Goal: Information Seeking & Learning: Learn about a topic

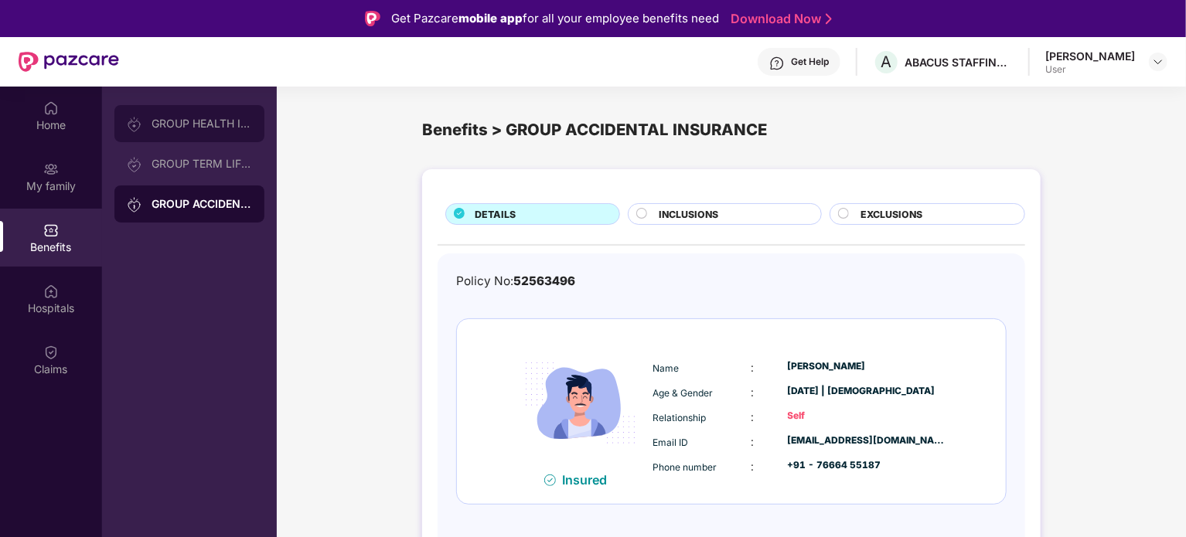
click at [204, 125] on div "GROUP HEALTH INSURANCE" at bounding box center [202, 124] width 101 height 12
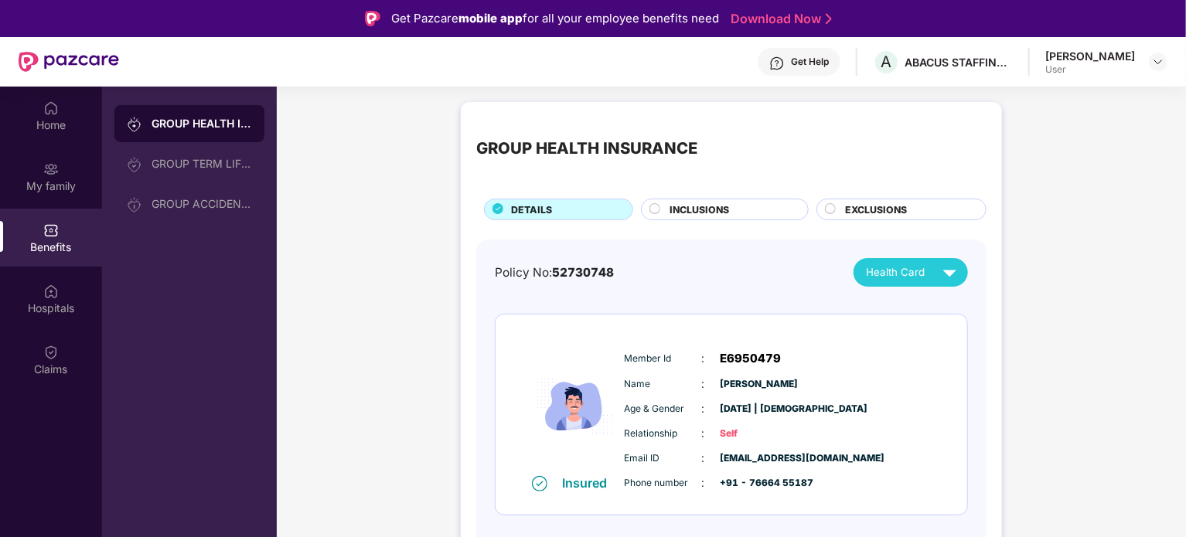
click at [902, 208] on span "EXCLUSIONS" at bounding box center [876, 210] width 62 height 15
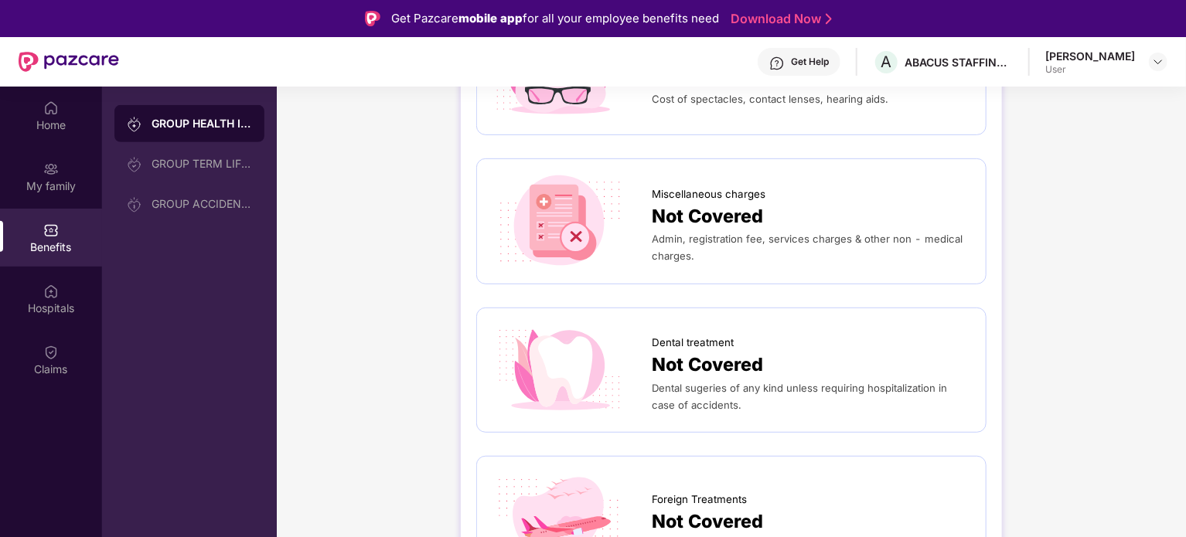
click at [220, 128] on div "GROUP HEALTH INSURANCE" at bounding box center [202, 123] width 101 height 15
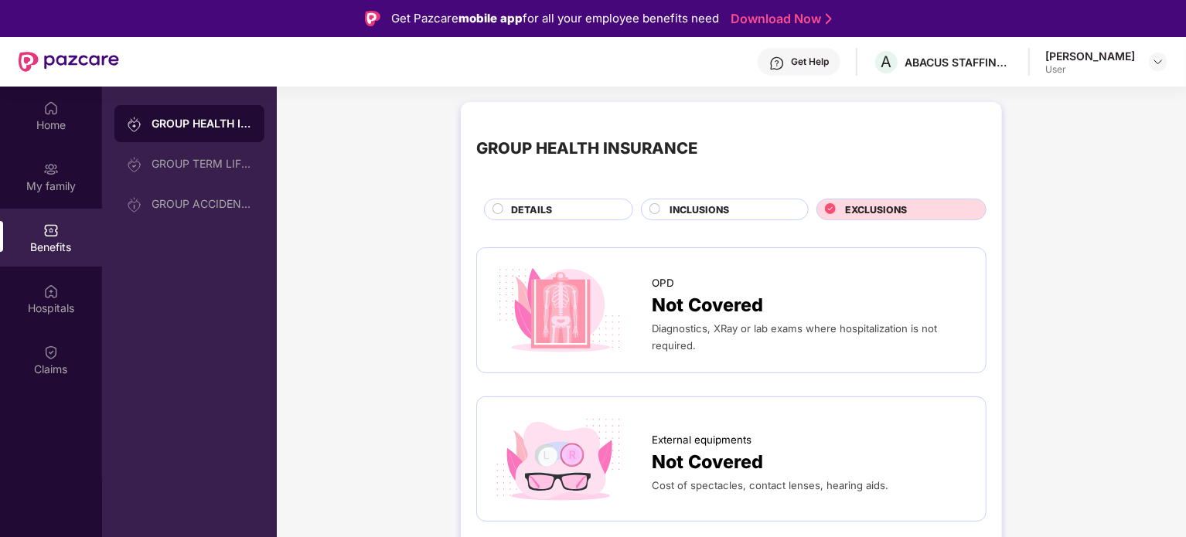
click at [558, 199] on div "DETAILS" at bounding box center [558, 210] width 149 height 22
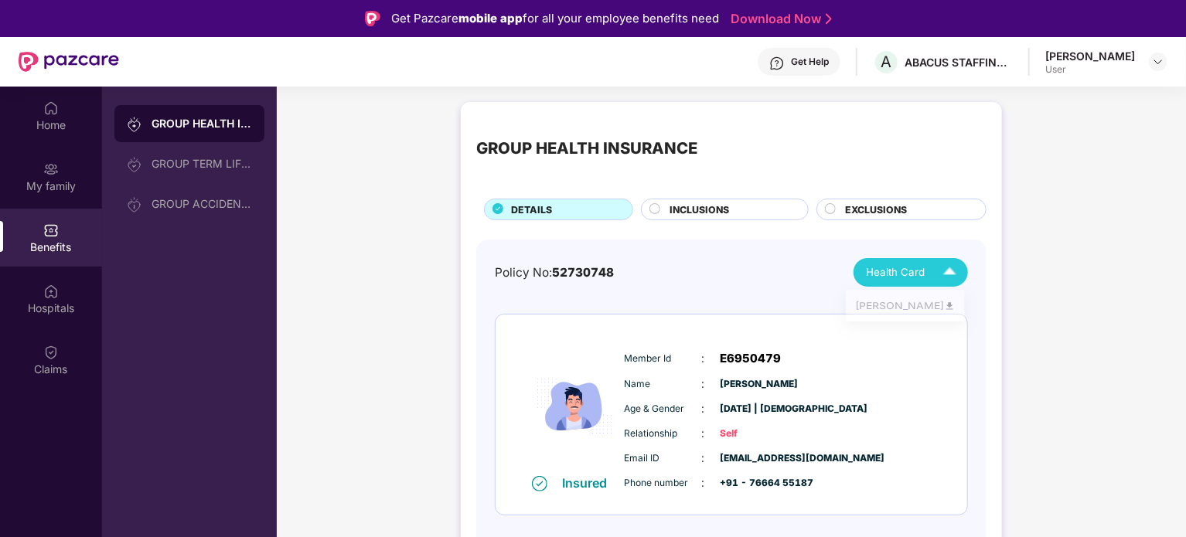
click at [883, 276] on span "Health Card" at bounding box center [895, 272] width 59 height 16
click at [889, 313] on div "[PERSON_NAME]" at bounding box center [905, 308] width 101 height 17
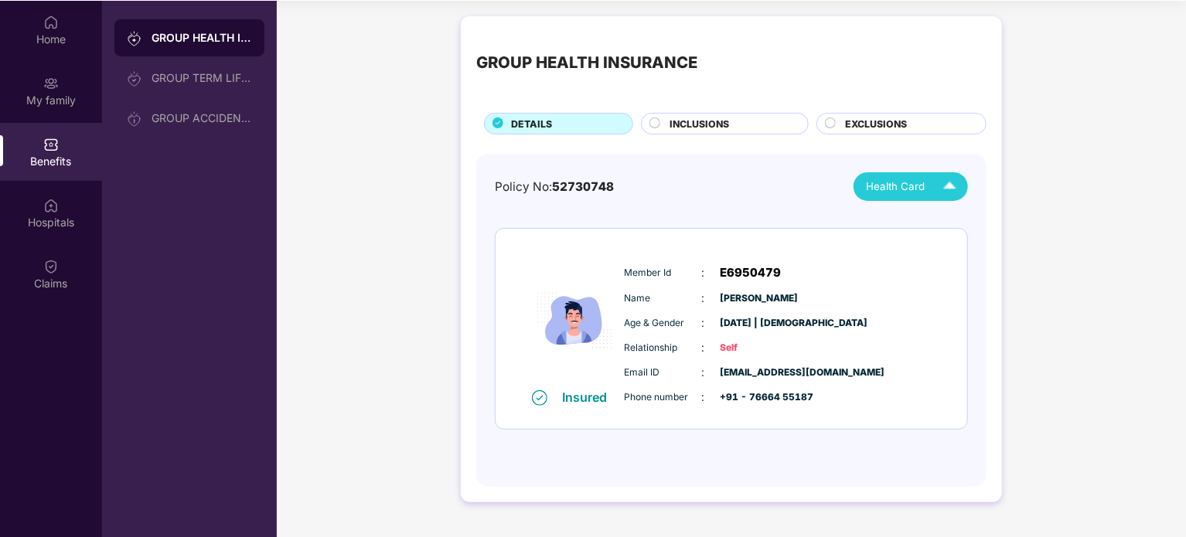
scroll to position [87, 0]
click at [745, 263] on span "E6950479" at bounding box center [751, 272] width 61 height 19
click at [759, 176] on div "Policy No: 52730748 Health Card" at bounding box center [731, 186] width 473 height 29
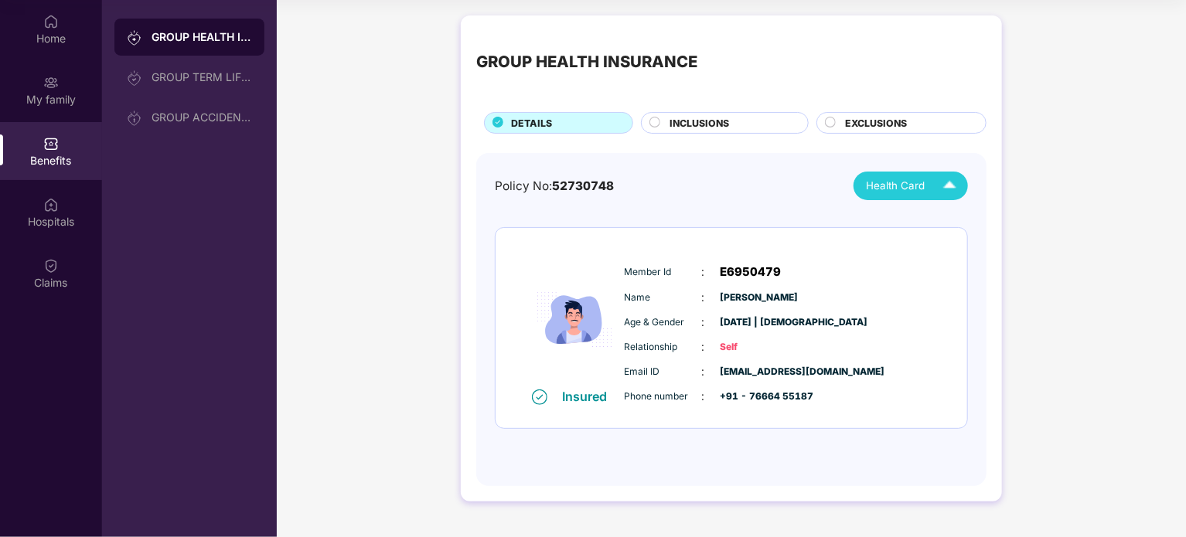
click at [558, 179] on span "52730748" at bounding box center [583, 186] width 62 height 15
click at [731, 99] on div "GROUP HEALTH INSURANCE DETAILS INCLUSIONS EXCLUSIONS" at bounding box center [731, 82] width 510 height 103
click at [730, 113] on div "INCLUSIONS" at bounding box center [725, 123] width 168 height 22
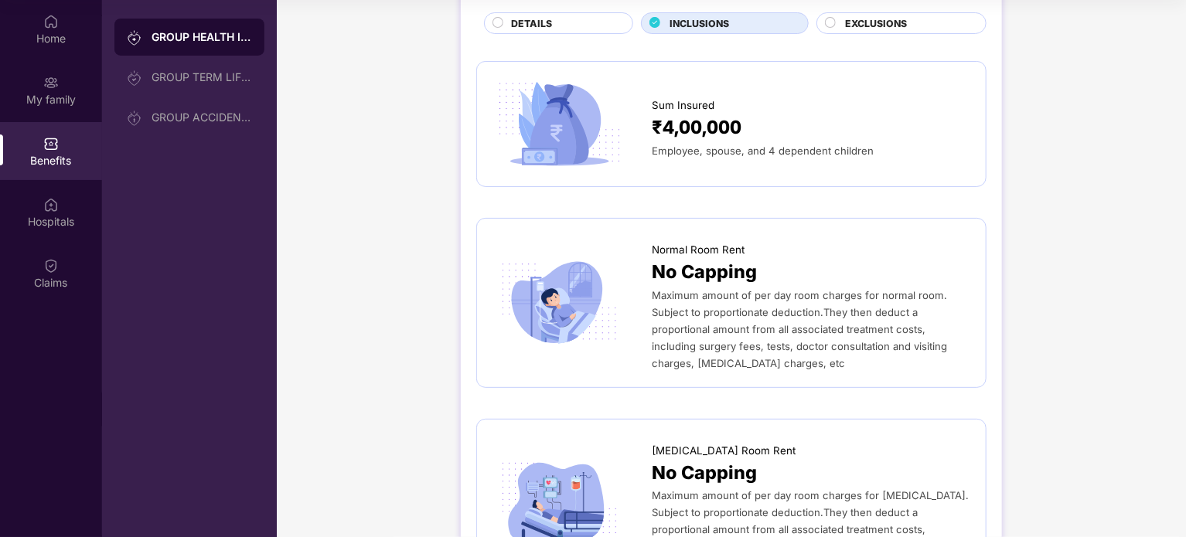
scroll to position [103, 0]
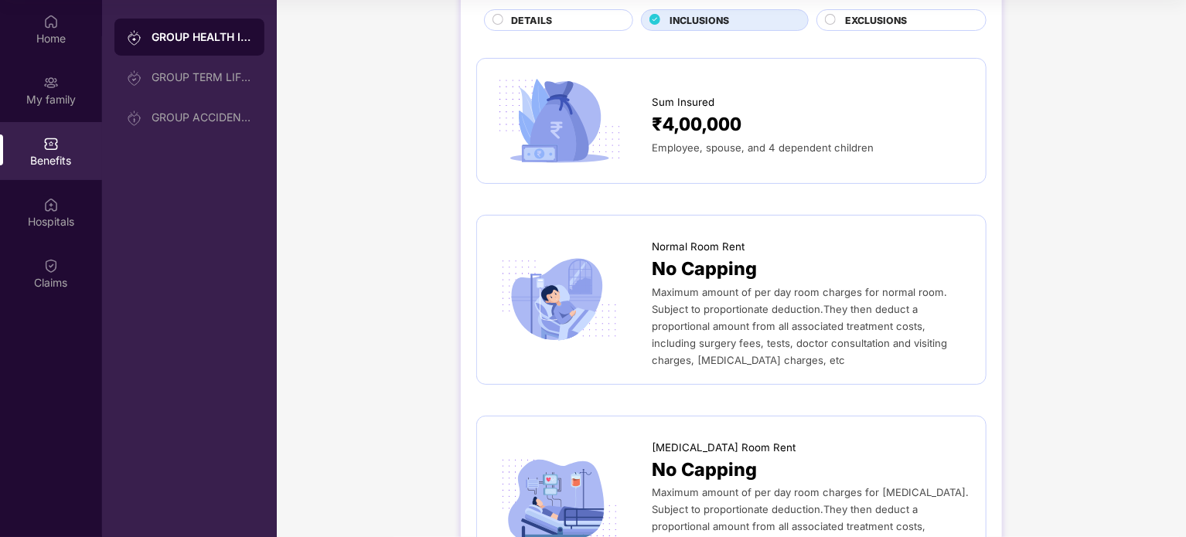
click at [841, 26] on div "EXCLUSIONS" at bounding box center [908, 21] width 141 height 17
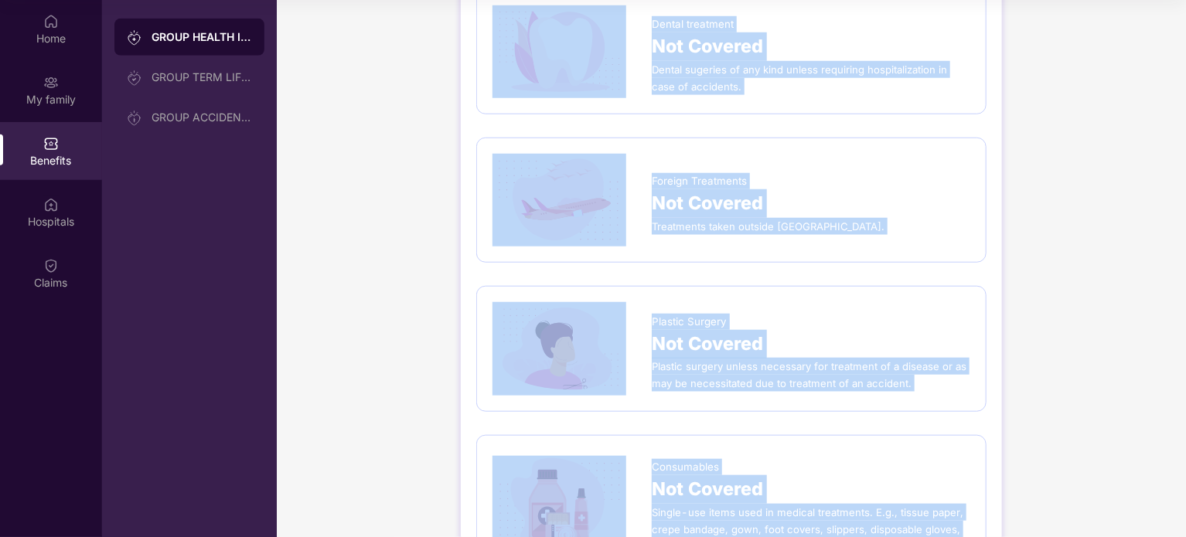
scroll to position [861, 0]
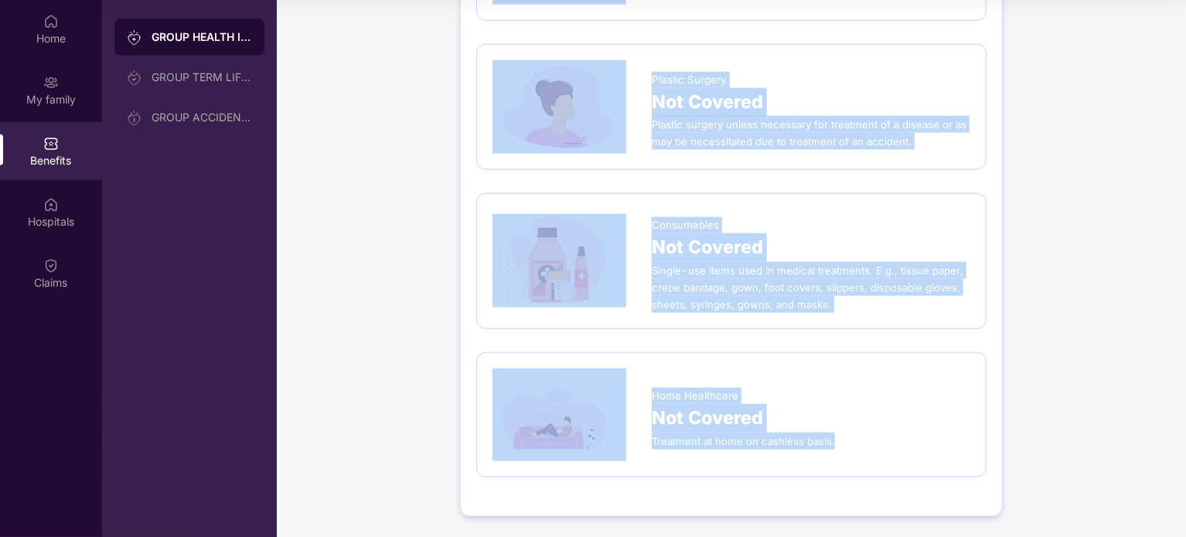
drag, startPoint x: 640, startPoint y: 90, endPoint x: 860, endPoint y: 455, distance: 426.7
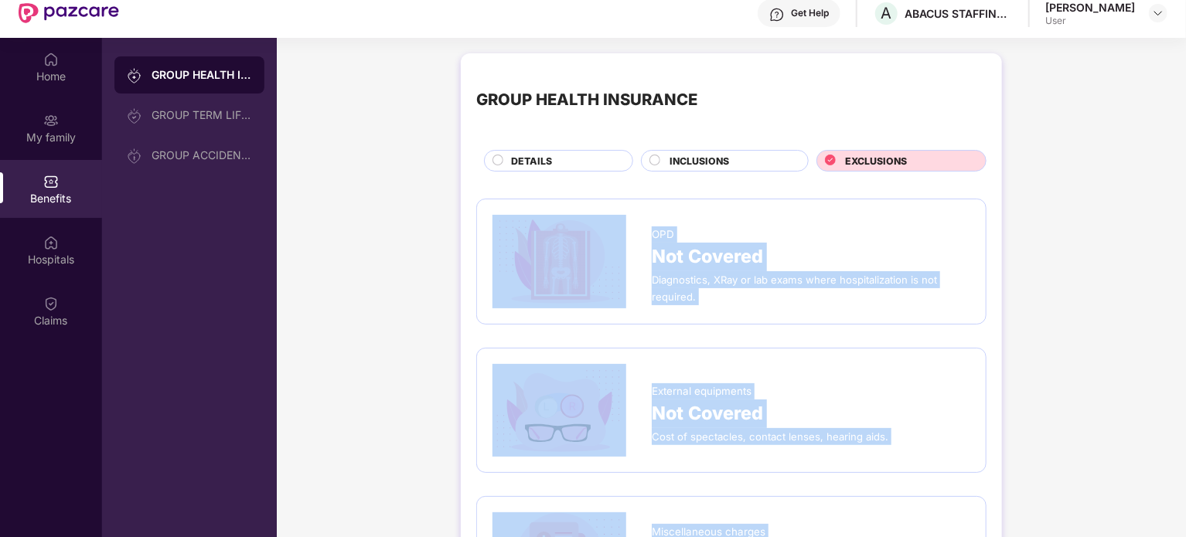
scroll to position [0, 0]
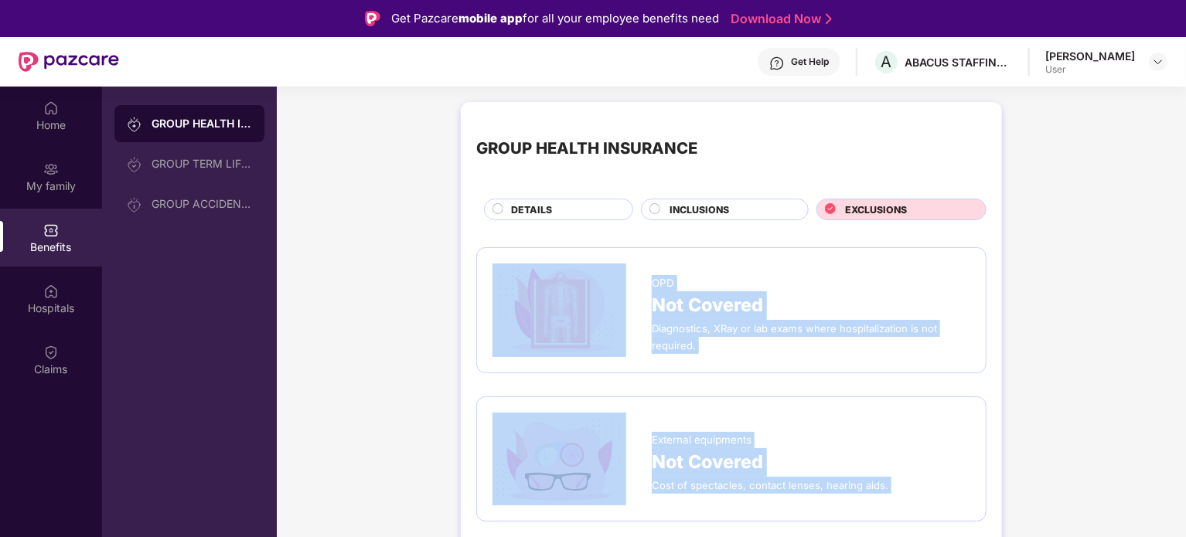
copy div "OPD Not Covered Diagnostics, XRay or lab exams where hospitalization is not req…"
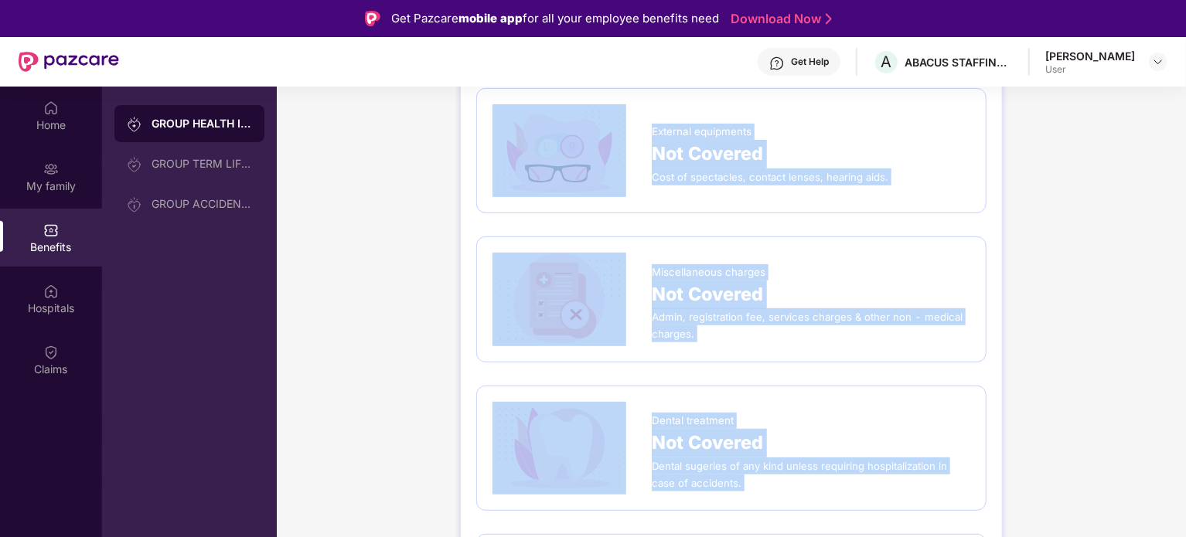
scroll to position [309, 0]
click at [189, 164] on div "GROUP TERM LIFE INSURANCE" at bounding box center [202, 164] width 101 height 12
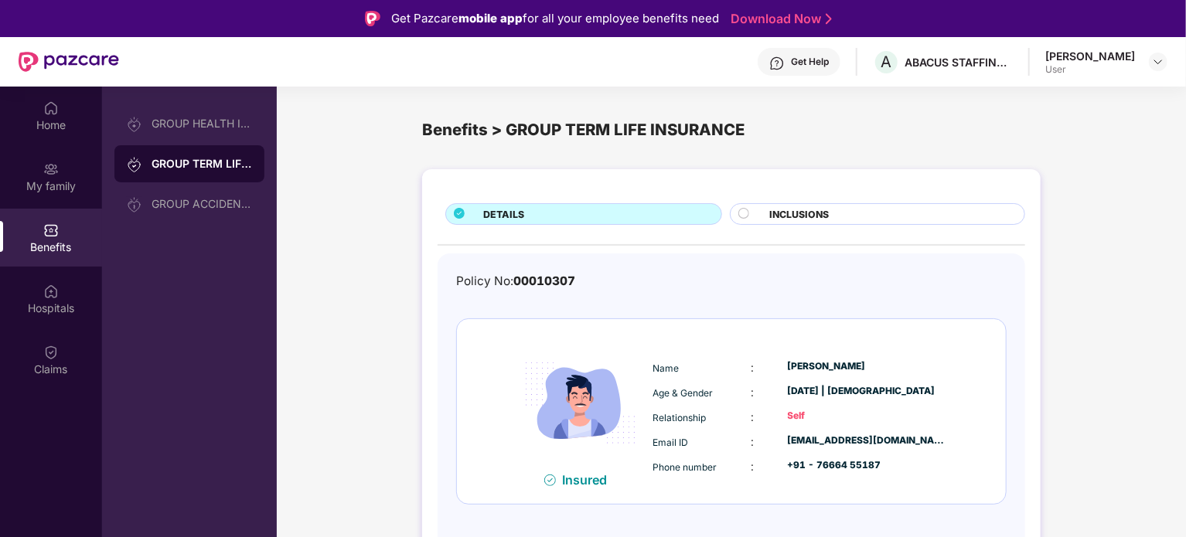
click at [783, 217] on span "INCLUSIONS" at bounding box center [799, 214] width 60 height 15
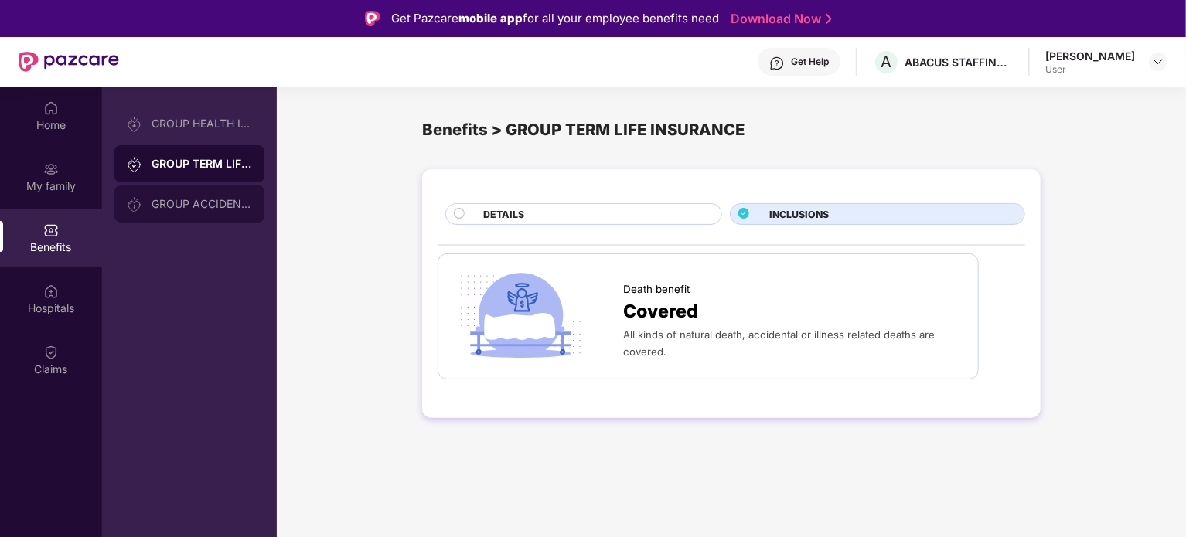
click at [186, 210] on div "GROUP ACCIDENTAL INSURANCE" at bounding box center [202, 204] width 101 height 12
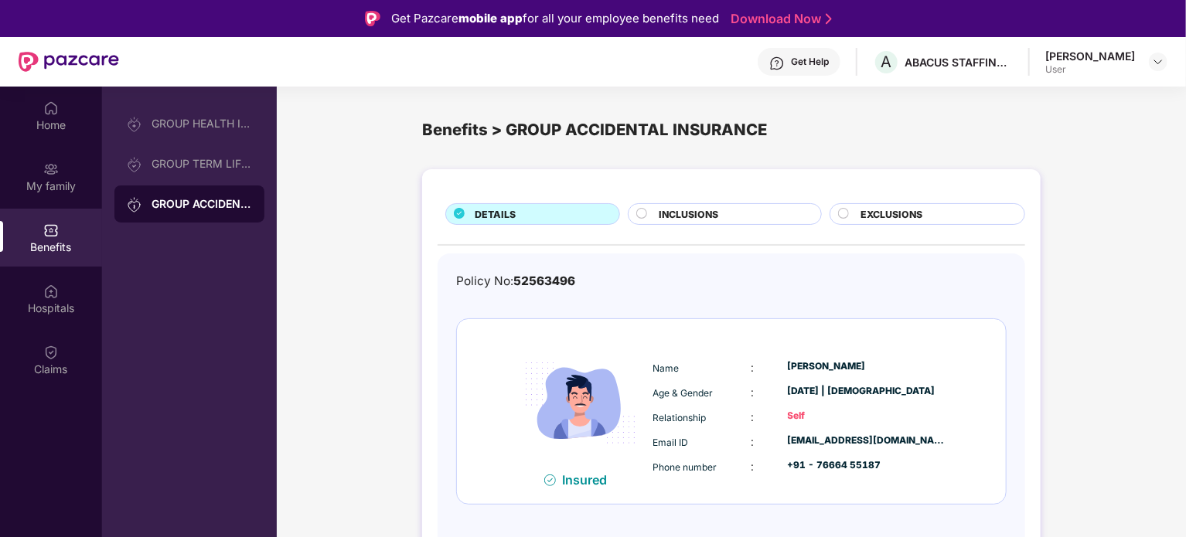
click at [884, 217] on span "EXCLUSIONS" at bounding box center [892, 214] width 62 height 15
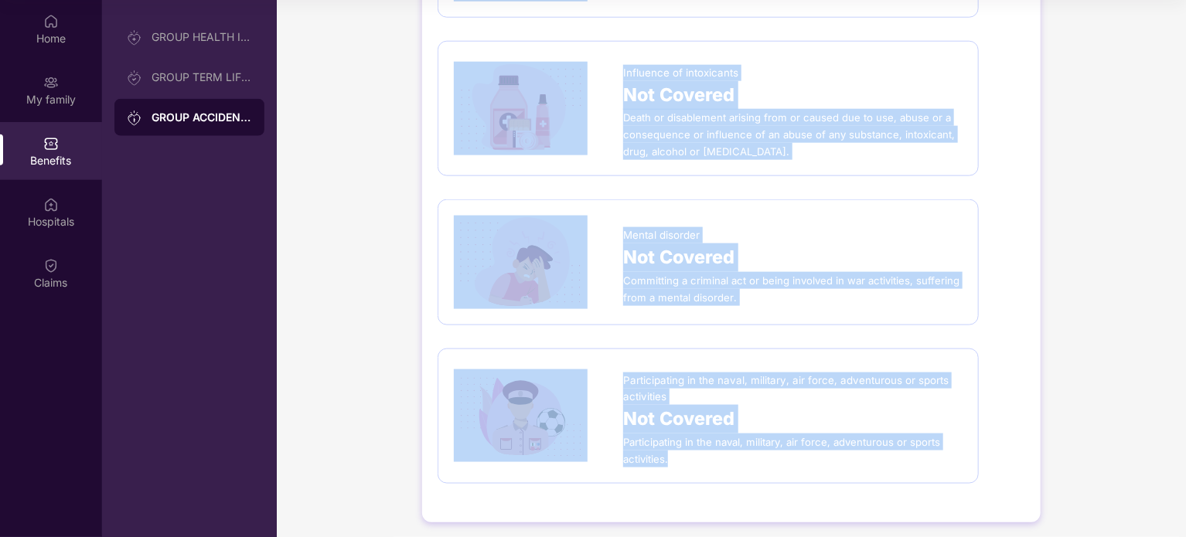
scroll to position [888, 0]
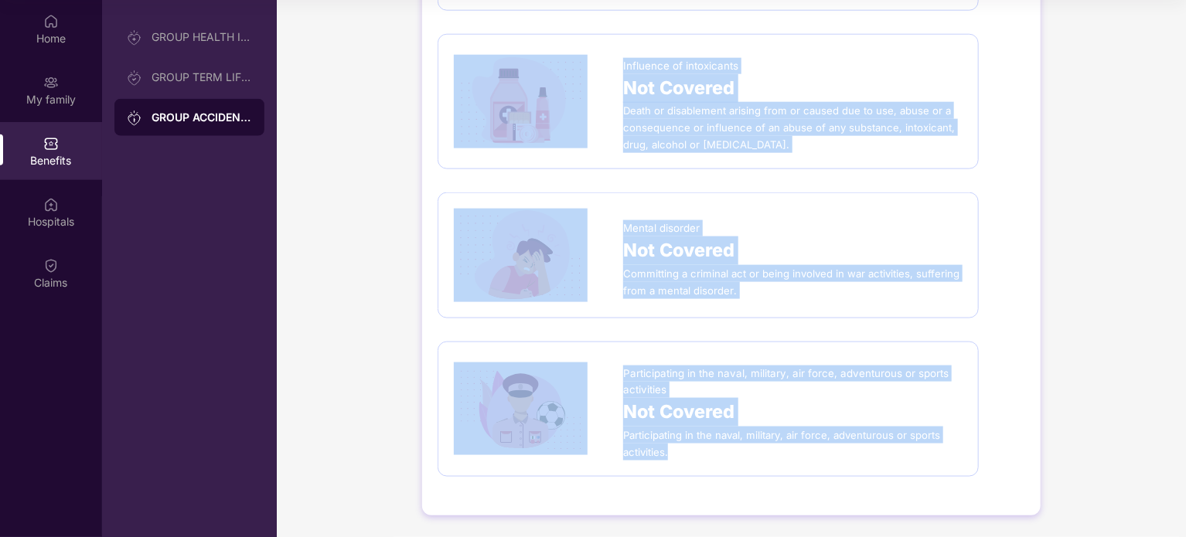
drag, startPoint x: 624, startPoint y: 153, endPoint x: 776, endPoint y: 455, distance: 337.9
copy div "Natural death Not Covered Death happens due to natural causes or medical ailmen…"
click at [621, 286] on div at bounding box center [538, 255] width 169 height 93
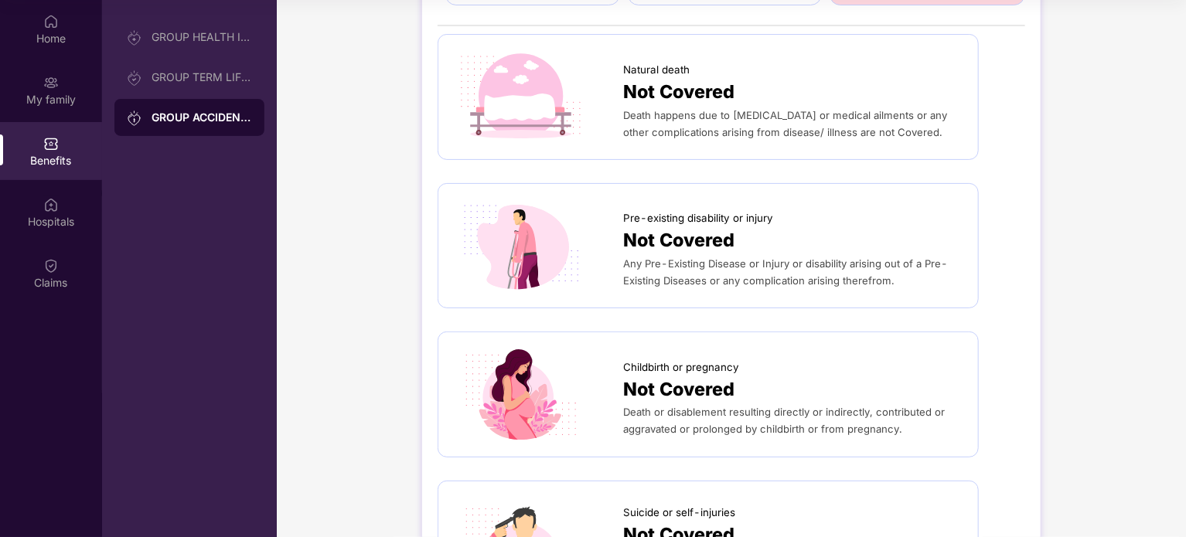
scroll to position [114, 0]
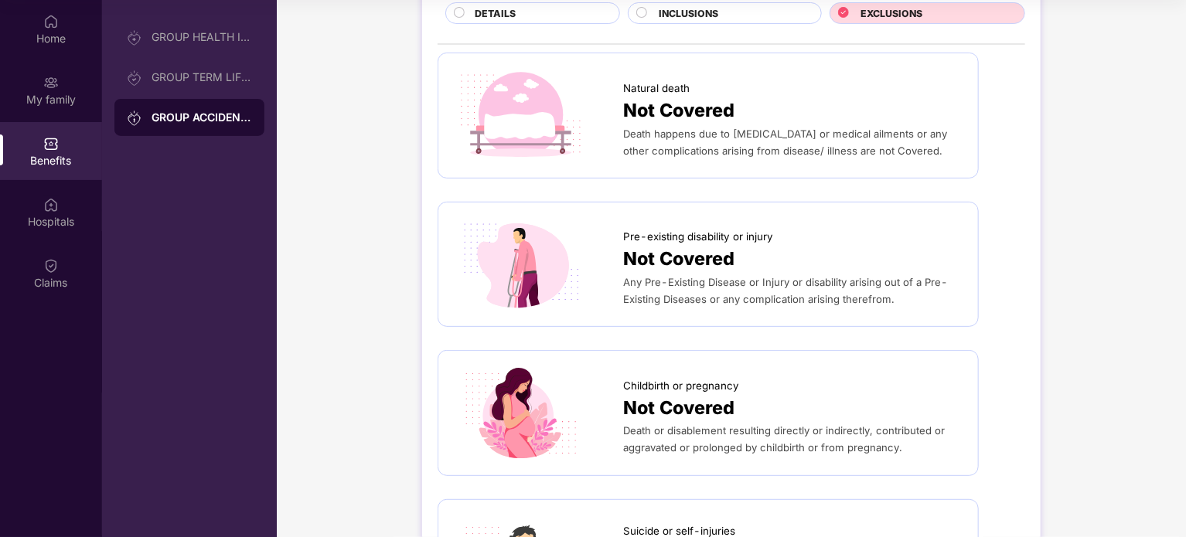
click at [653, 281] on span "Any Pre-Existing Disease or Injury or disability arising out of a Pre-Existing …" at bounding box center [785, 290] width 325 height 29
click at [653, 245] on span "Not Covered" at bounding box center [678, 259] width 111 height 29
click at [514, 243] on img at bounding box center [521, 264] width 134 height 93
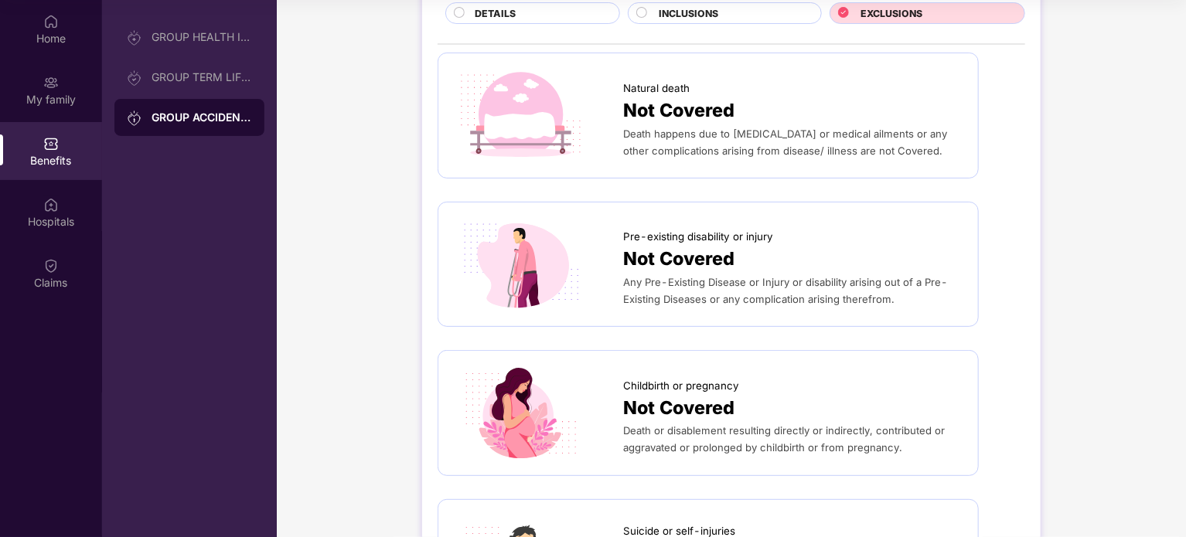
click at [514, 243] on img at bounding box center [521, 264] width 134 height 93
drag, startPoint x: 591, startPoint y: 254, endPoint x: 606, endPoint y: 255, distance: 14.7
click at [606, 255] on div at bounding box center [538, 264] width 169 height 93
click at [629, 257] on div "Pre-existing disability or injury Not Covered Any Pre-Existing Disease or Injur…" at bounding box center [708, 264] width 509 height 93
click at [659, 257] on span "Not Covered" at bounding box center [678, 259] width 111 height 29
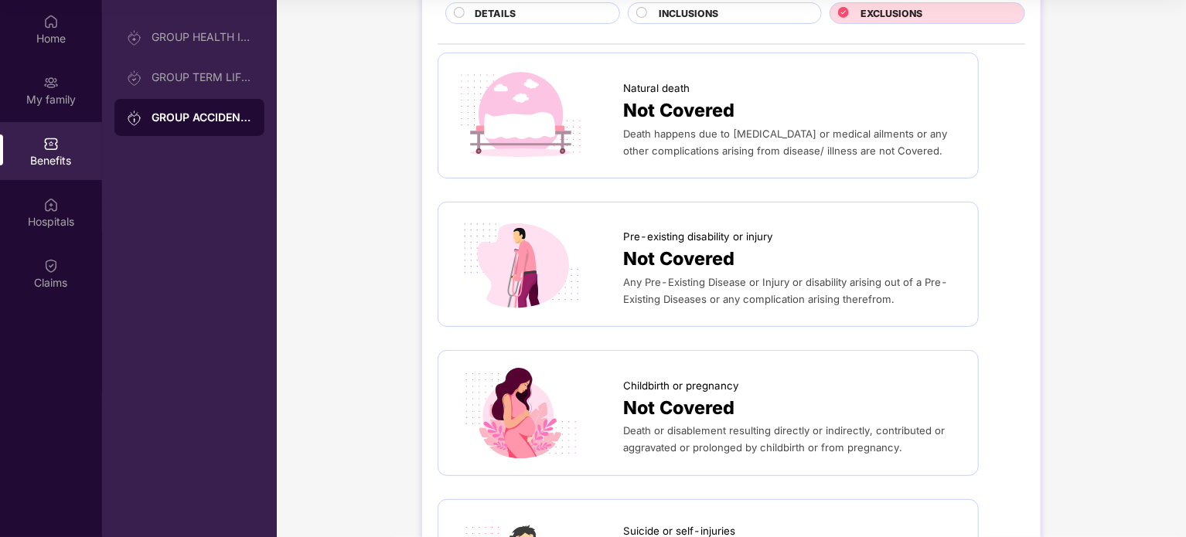
click at [667, 257] on span "Not Covered" at bounding box center [678, 259] width 111 height 29
drag, startPoint x: 667, startPoint y: 257, endPoint x: 687, endPoint y: 256, distance: 20.1
click at [667, 257] on span "Not Covered" at bounding box center [678, 259] width 111 height 29
drag, startPoint x: 763, startPoint y: 241, endPoint x: 790, endPoint y: 241, distance: 27.8
click at [767, 241] on span "Pre-existing disability or injury" at bounding box center [698, 237] width 150 height 16
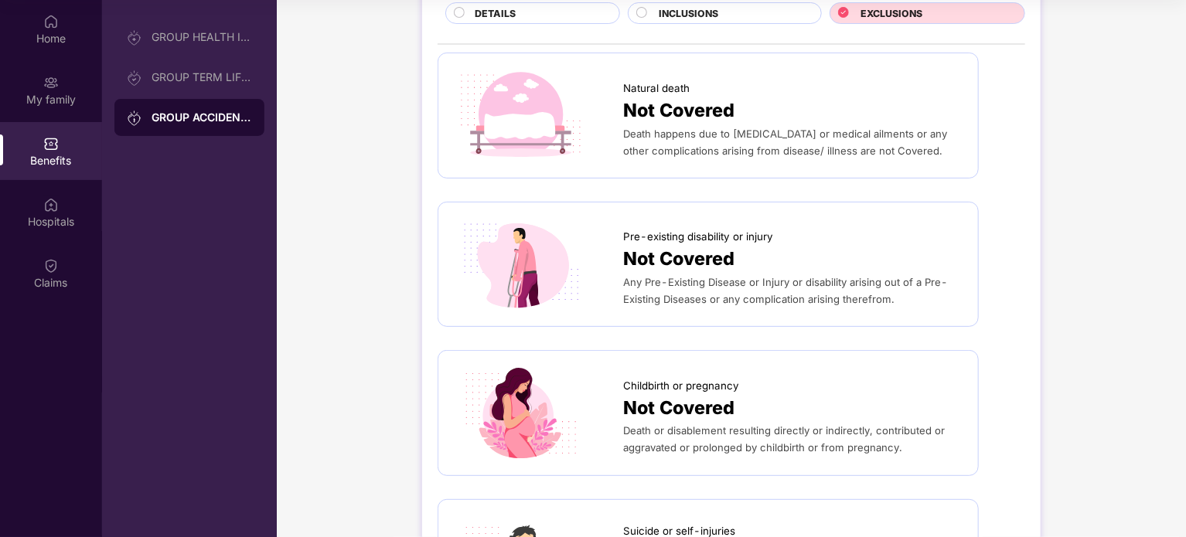
click at [790, 241] on div "Pre-existing disability or injury" at bounding box center [792, 233] width 339 height 24
click at [870, 288] on div "Any Pre-Existing Disease or Injury or disability arising out of a Pre-Existing …" at bounding box center [792, 291] width 339 height 34
drag, startPoint x: 745, startPoint y: 287, endPoint x: 721, endPoint y: 275, distance: 27.3
click at [721, 276] on span "Any Pre-Existing Disease or Injury or disability arising out of a Pre-Existing …" at bounding box center [785, 290] width 325 height 29
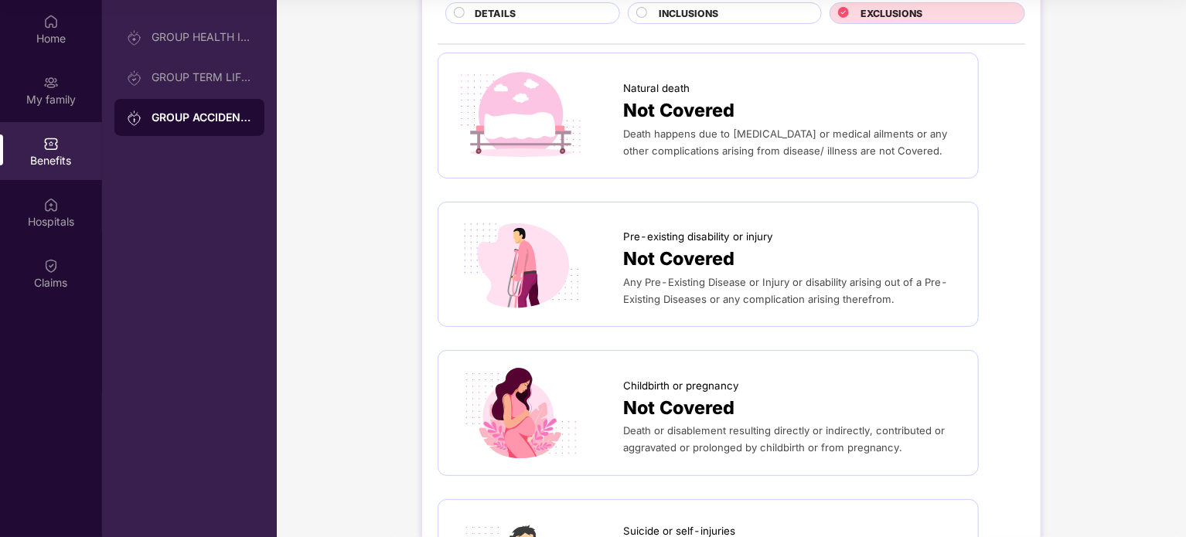
click at [572, 254] on img at bounding box center [521, 264] width 134 height 93
click at [56, 41] on div "Home" at bounding box center [51, 38] width 102 height 15
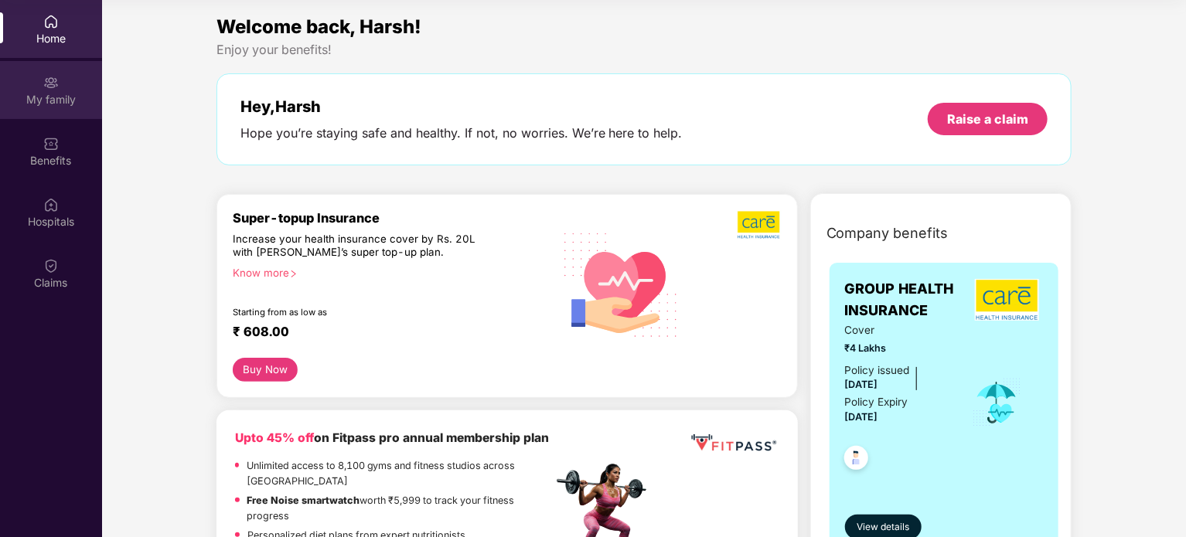
click at [10, 67] on div "My family" at bounding box center [51, 90] width 102 height 58
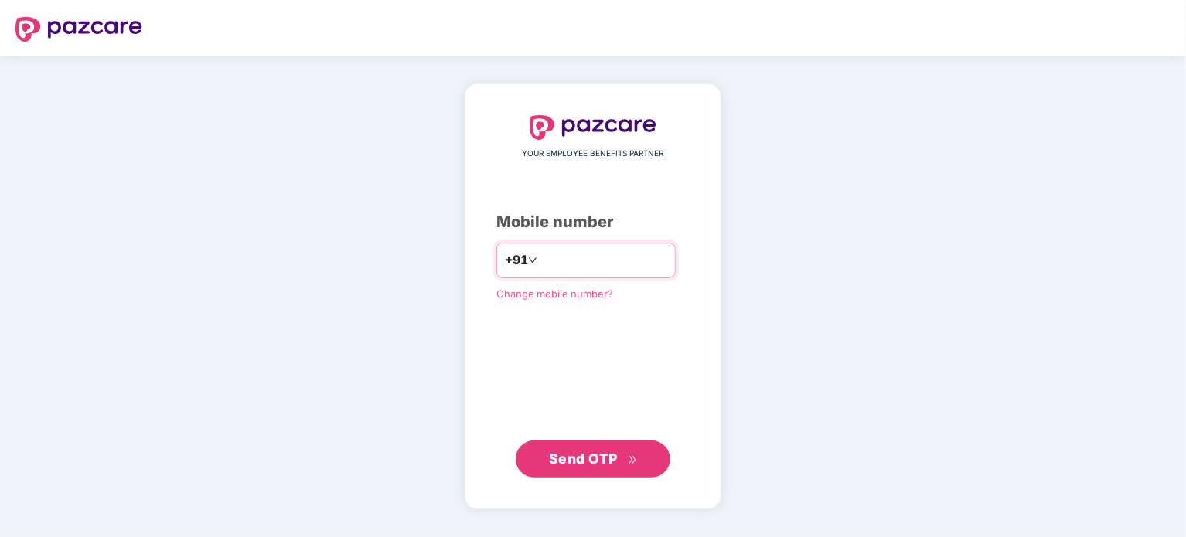
click at [554, 250] on input "number" at bounding box center [604, 260] width 127 height 25
click at [542, 253] on input "number" at bounding box center [604, 260] width 127 height 25
type input "**********"
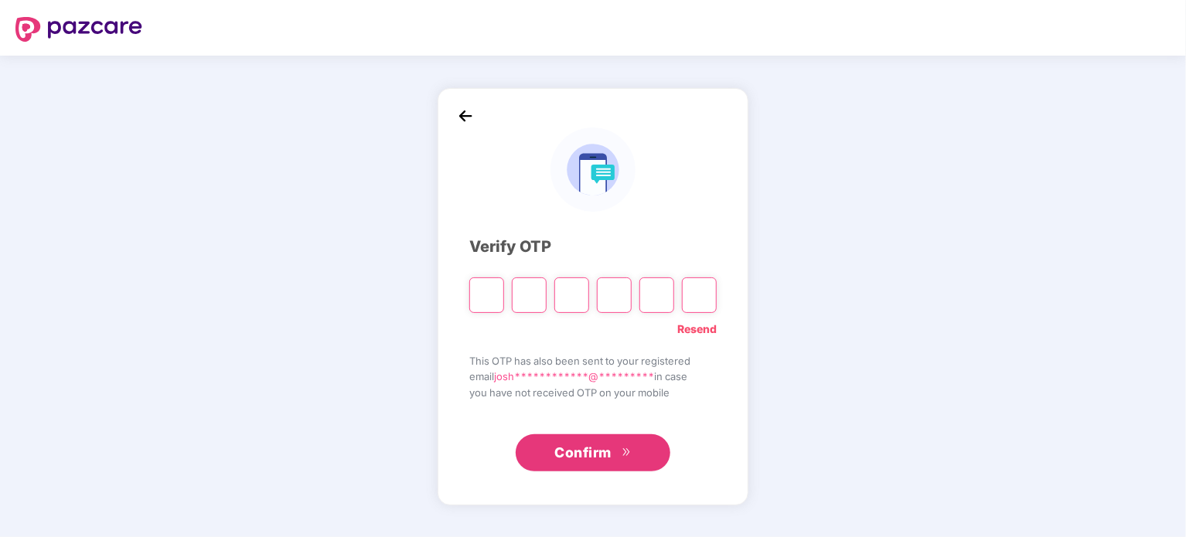
type input "*"
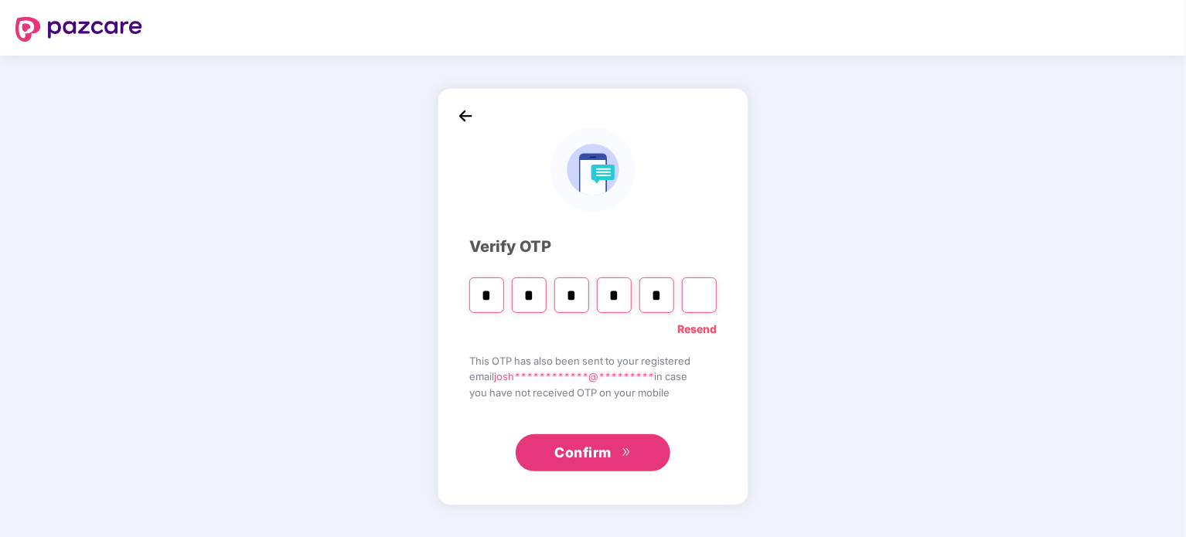
type input "*"
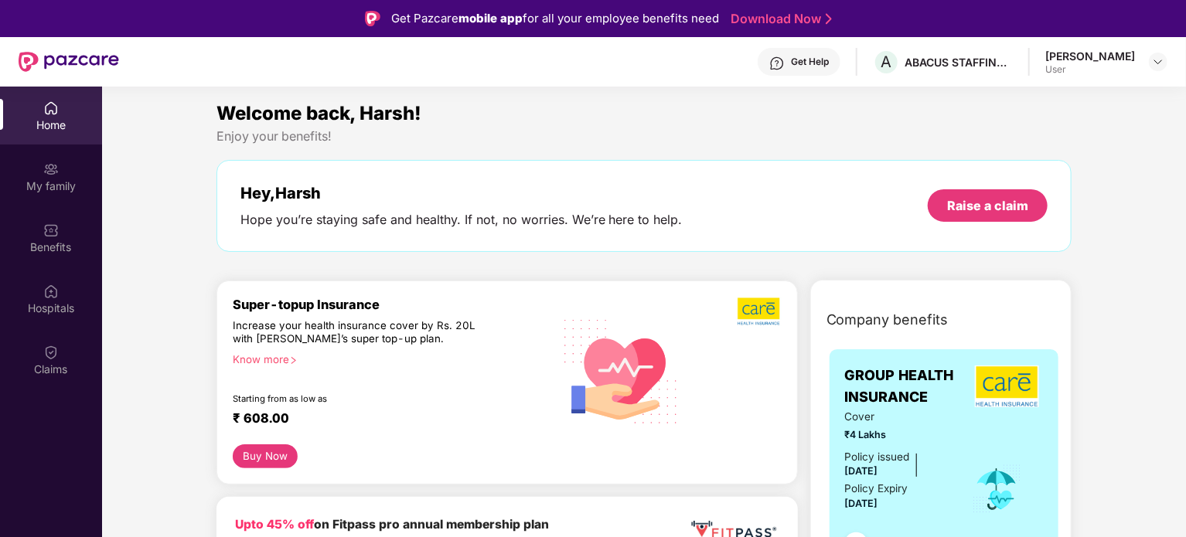
click at [933, 409] on span "Cover" at bounding box center [898, 417] width 106 height 16
click at [74, 241] on div "Benefits" at bounding box center [51, 247] width 102 height 15
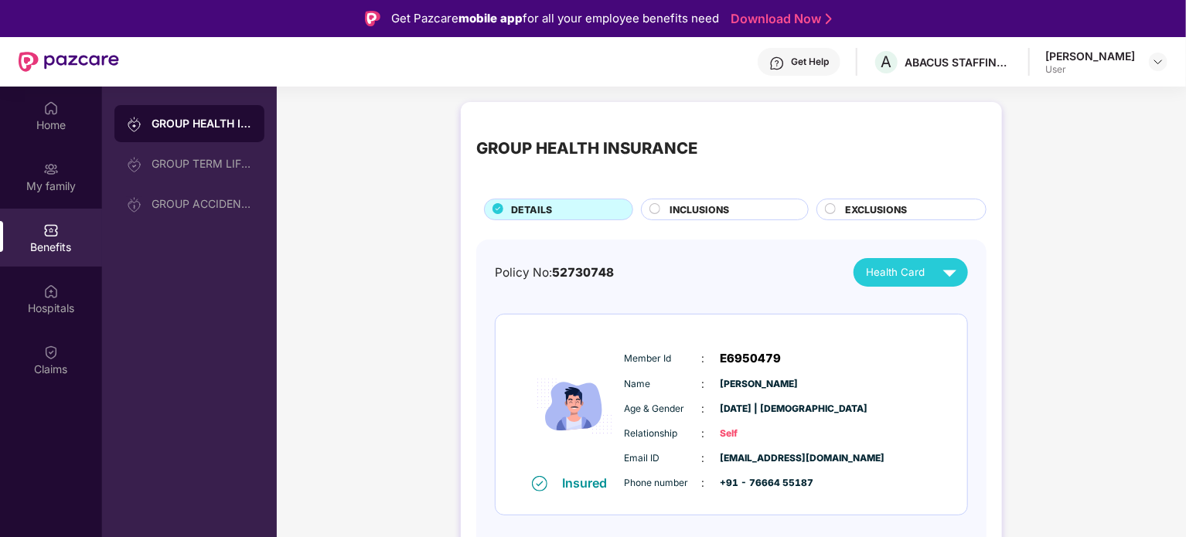
click at [873, 207] on span "EXCLUSIONS" at bounding box center [876, 210] width 62 height 15
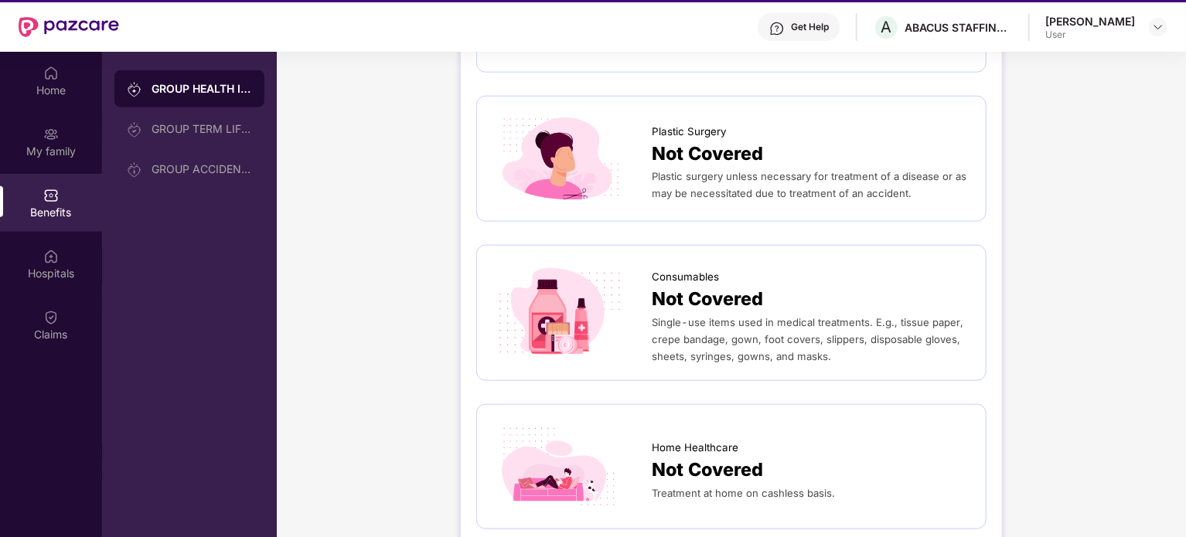
scroll to position [87, 0]
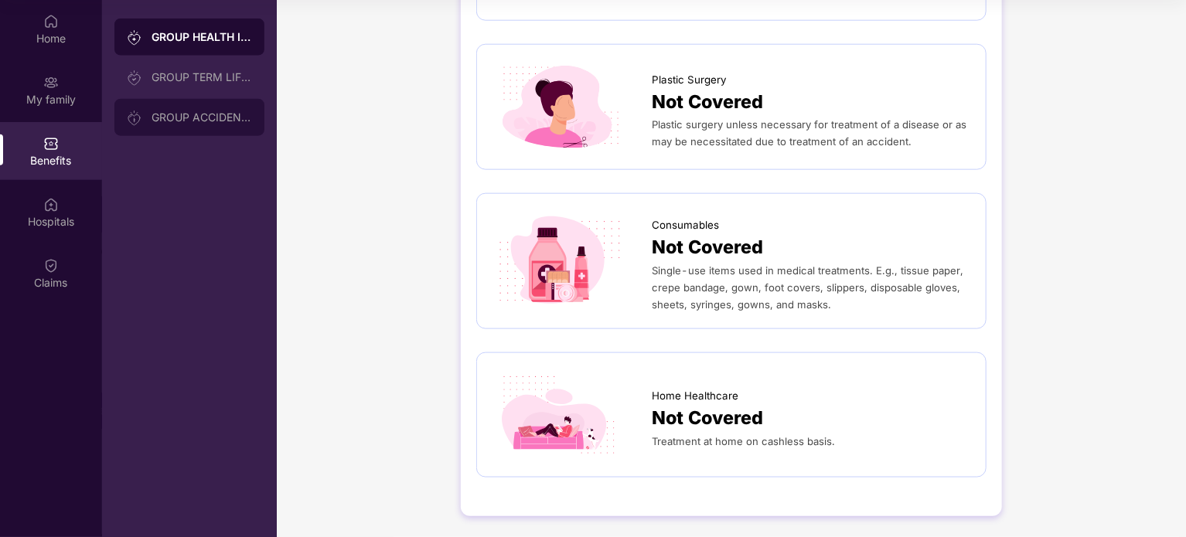
click at [213, 119] on div "GROUP ACCIDENTAL INSURANCE" at bounding box center [202, 117] width 101 height 12
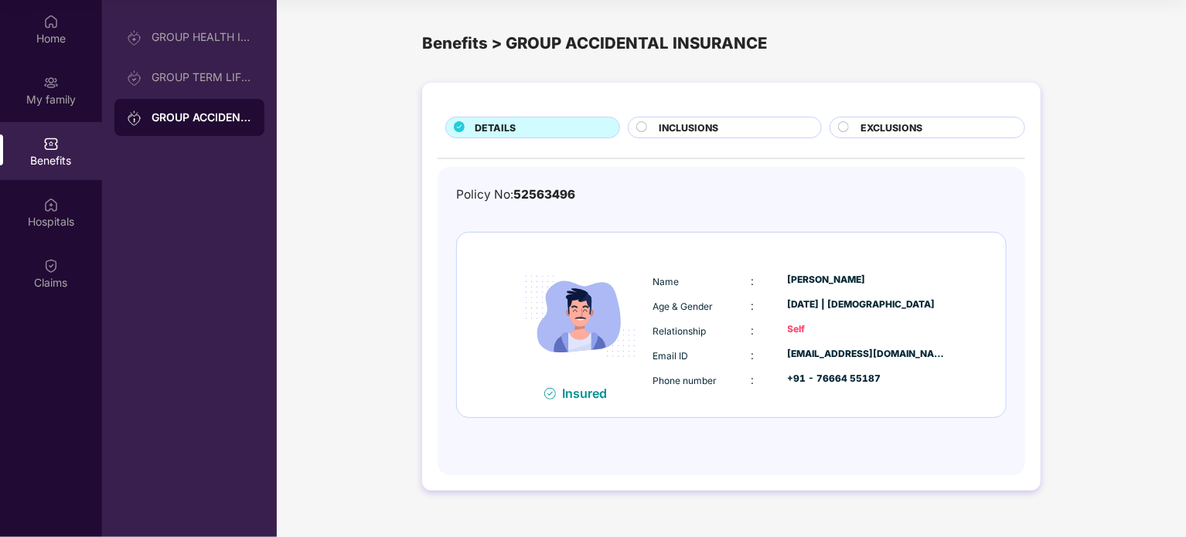
click at [893, 117] on div "EXCLUSIONS" at bounding box center [928, 128] width 196 height 22
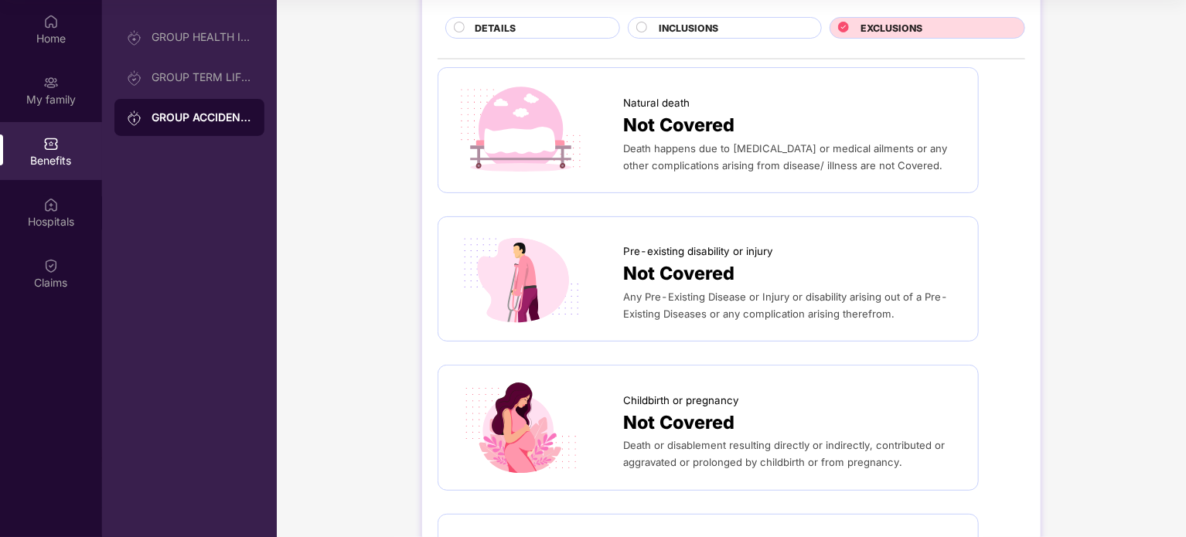
scroll to position [128, 0]
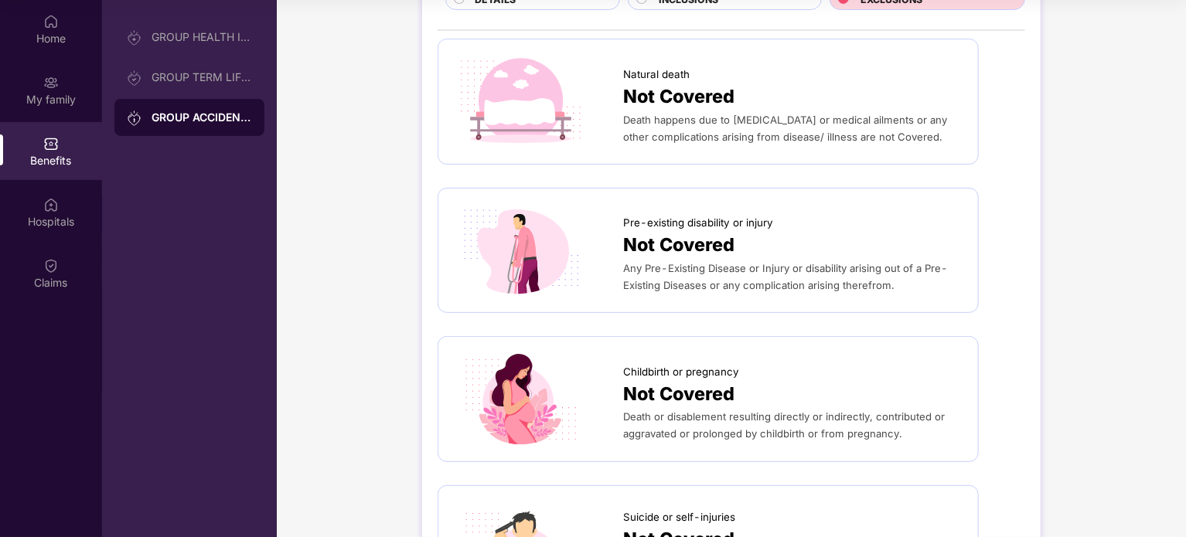
click at [653, 237] on span "Not Covered" at bounding box center [678, 245] width 111 height 29
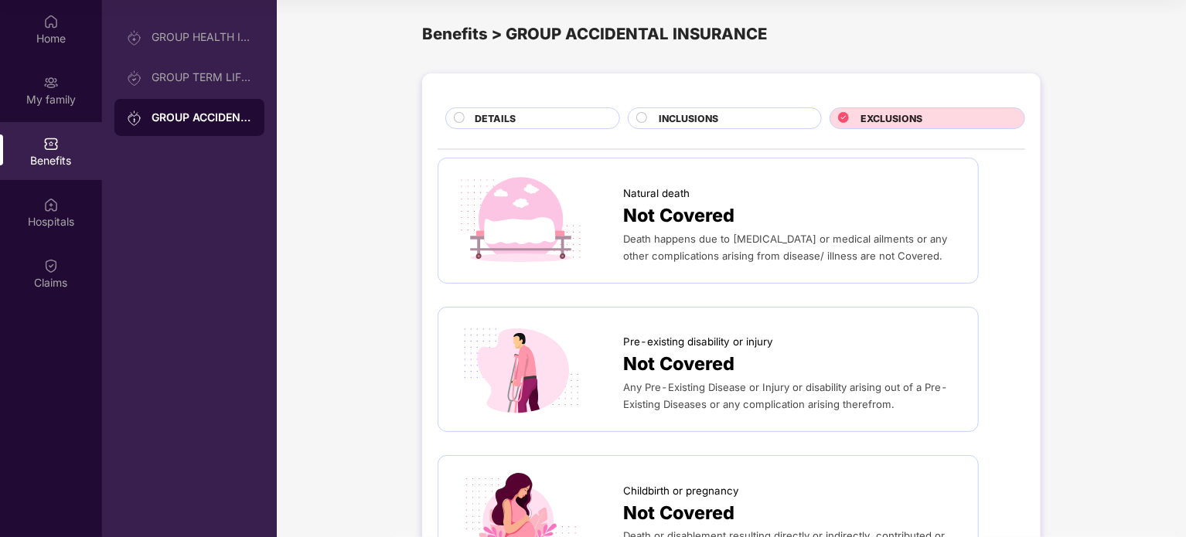
scroll to position [0, 0]
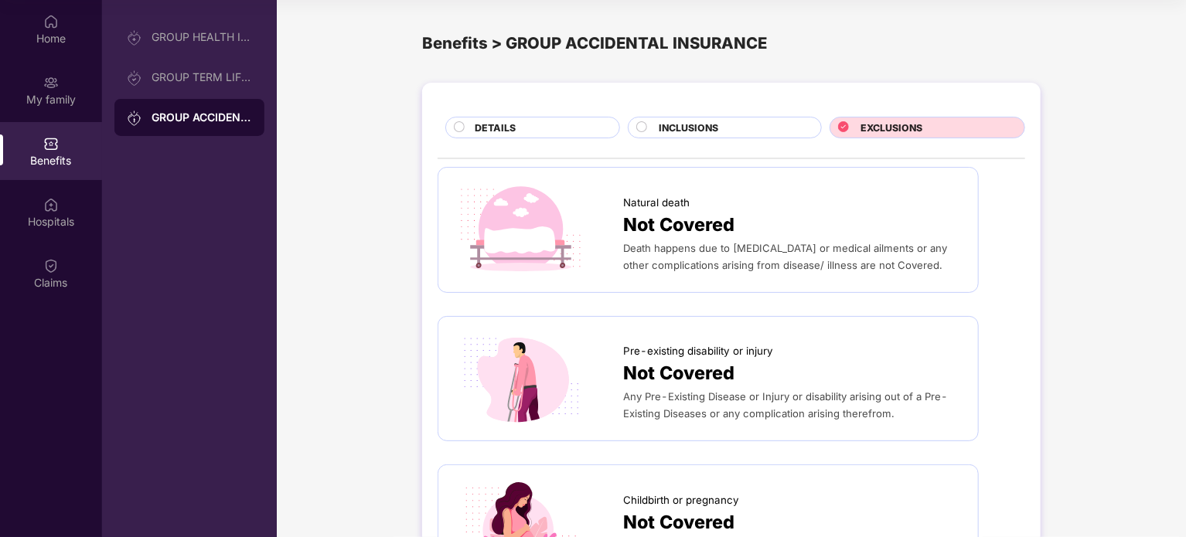
click at [529, 127] on div "DETAILS" at bounding box center [539, 129] width 145 height 17
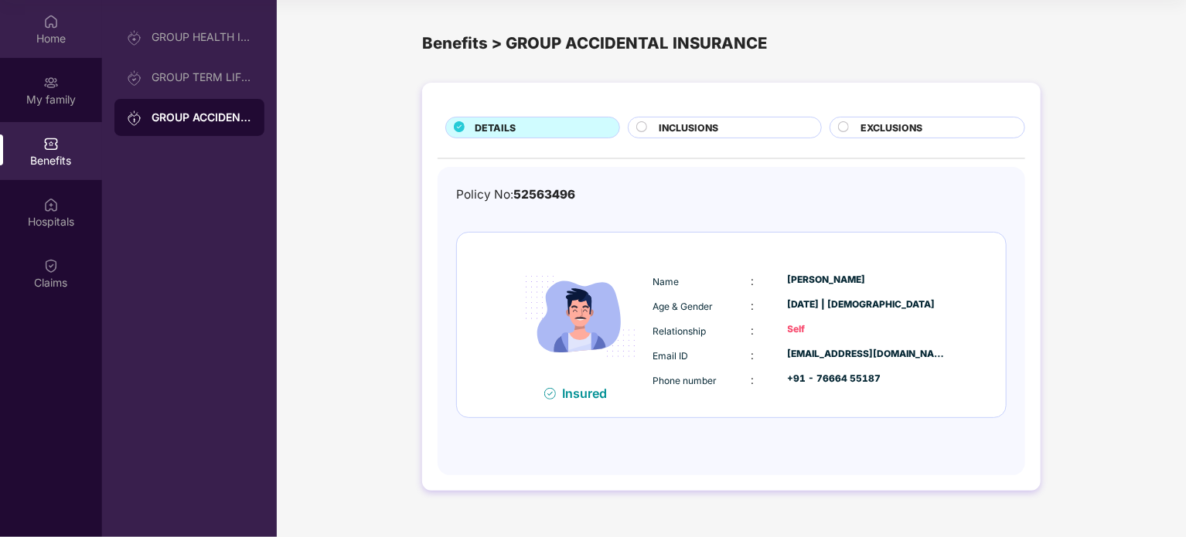
click at [37, 31] on div "Home" at bounding box center [51, 38] width 102 height 15
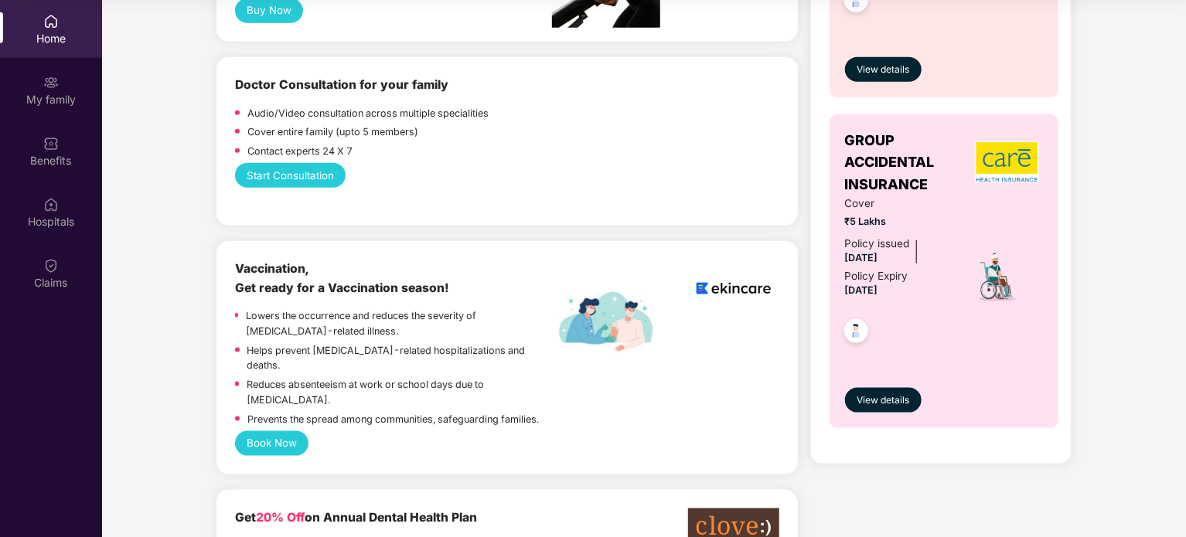
scroll to position [773, 0]
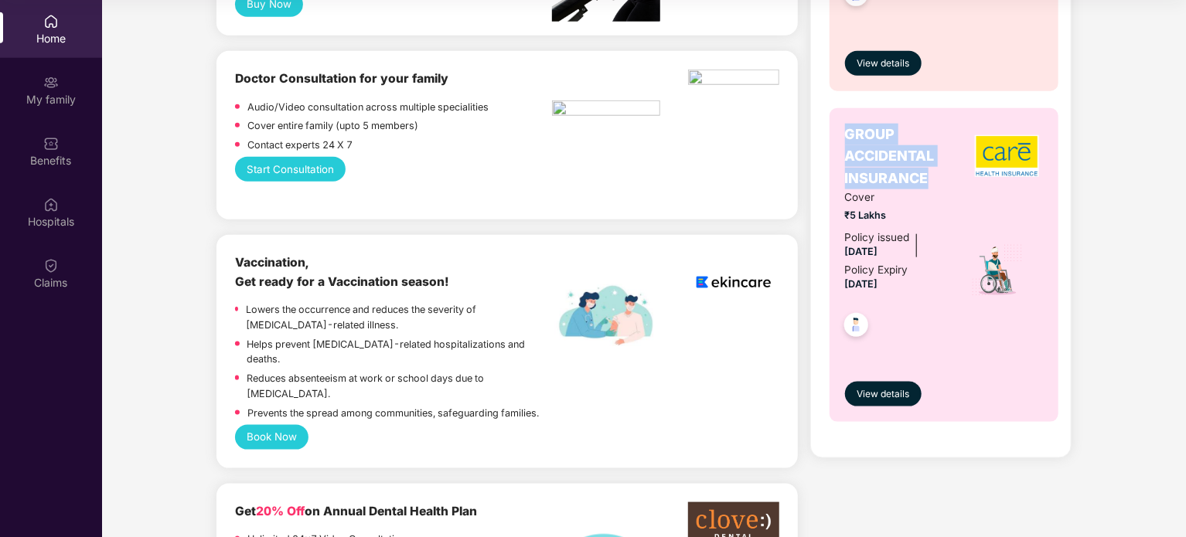
drag, startPoint x: 937, startPoint y: 176, endPoint x: 831, endPoint y: 135, distance: 114.0
click at [831, 135] on div "GROUP ACCIDENTAL INSURANCE Cover ₹5 Lakhs Policy issued [DATE] Policy Expiry [D…" at bounding box center [945, 265] width 230 height 314
copy span "GROUP ACCIDENTAL INSURANCE"
click at [886, 394] on span "View details" at bounding box center [883, 394] width 53 height 15
